Goal: Task Accomplishment & Management: Complete application form

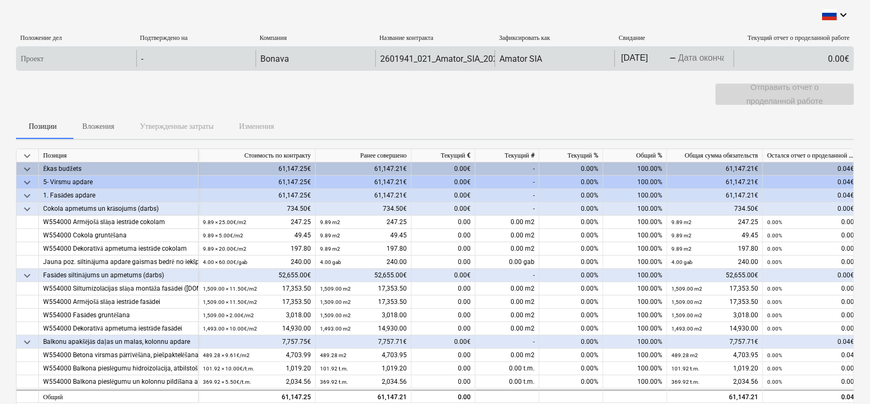
click at [702, 57] on body "keyboard_arrow_down Положение дел Подтверждено на Компания Название контракта З…" at bounding box center [435, 202] width 870 height 404
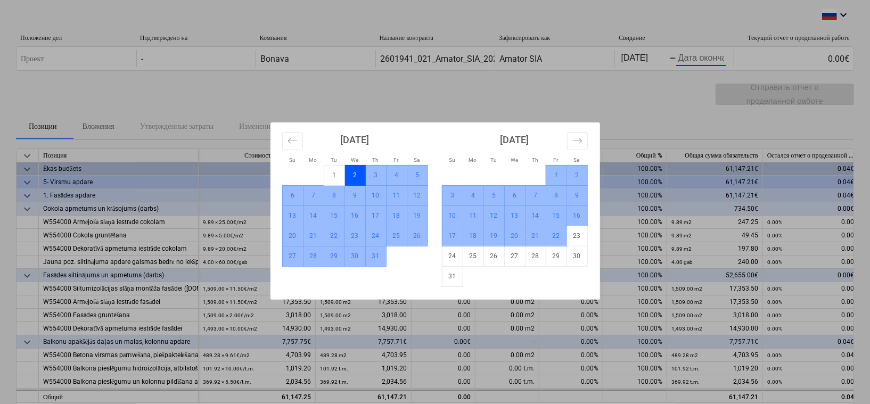
click at [552, 237] on td "22" at bounding box center [556, 236] width 21 height 20
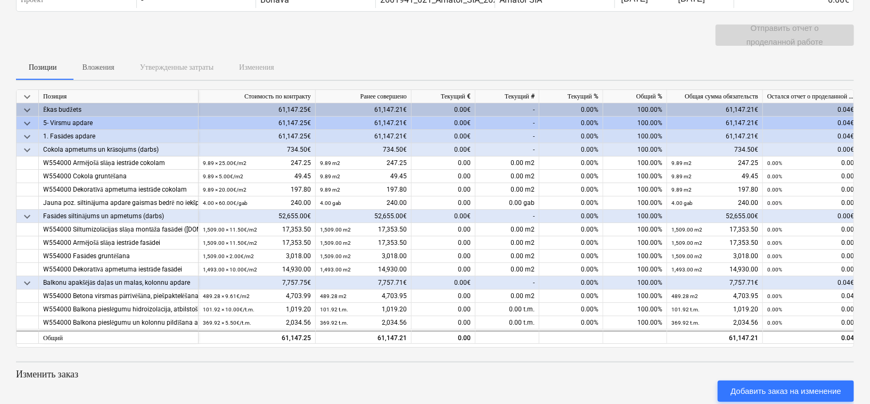
scroll to position [142, 0]
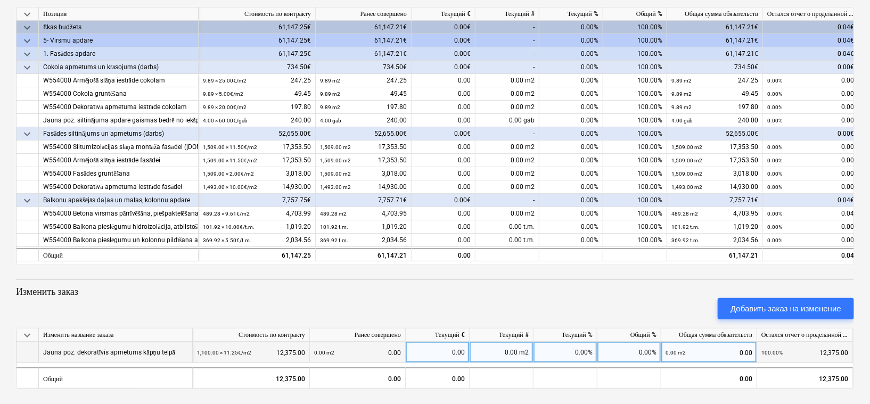
click at [493, 355] on div "0.00 m2" at bounding box center [502, 352] width 64 height 21
type input "800"
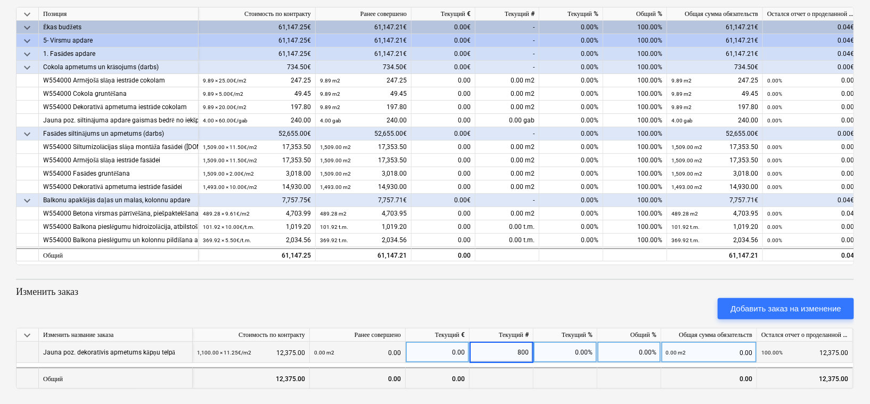
click at [541, 371] on div at bounding box center [565, 377] width 64 height 21
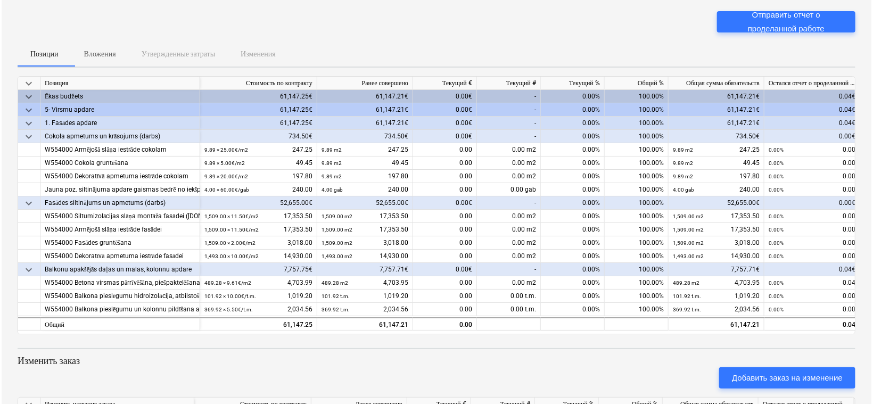
scroll to position [0, 0]
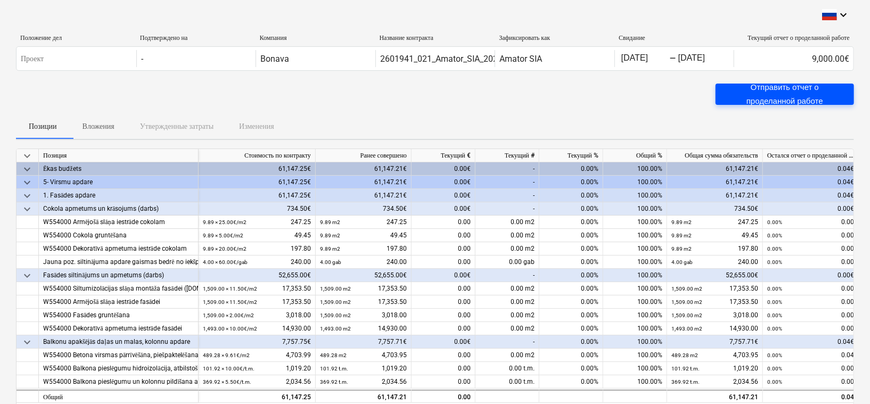
click at [787, 98] on div "Отправить отчет о проделанной работе" at bounding box center [784, 94] width 113 height 28
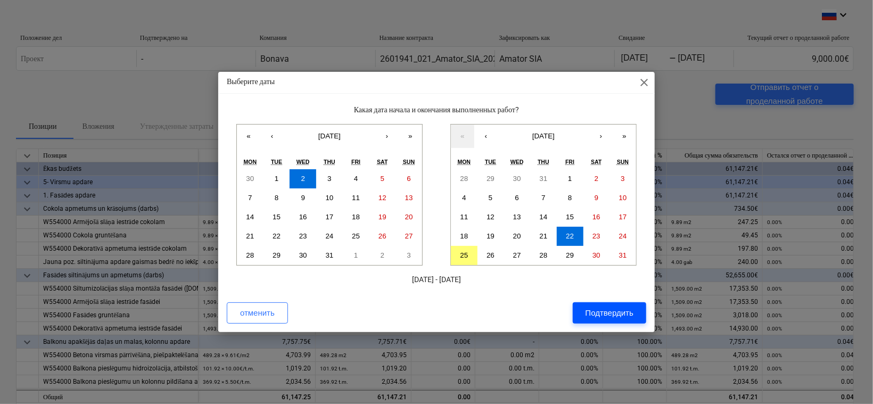
click at [604, 313] on div "Подтвердить" at bounding box center [610, 313] width 48 height 14
click at [604, 313] on div "отменить Подтвердить" at bounding box center [436, 312] width 419 height 21
